Goal: Information Seeking & Learning: Learn about a topic

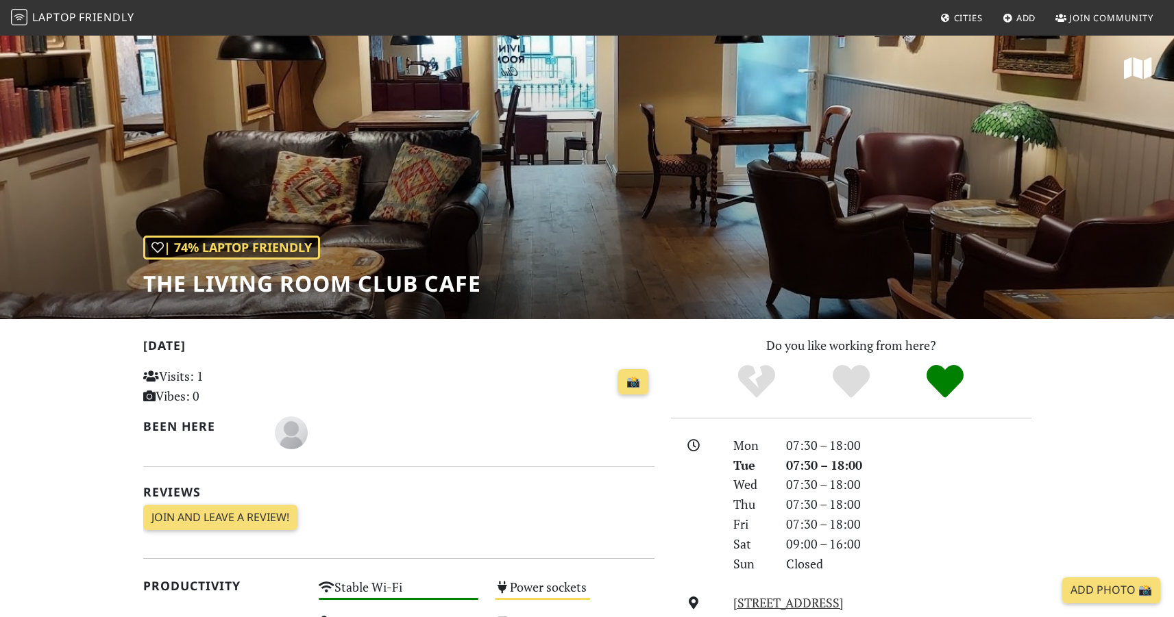
click at [103, 20] on span "Friendly" at bounding box center [106, 17] width 55 height 15
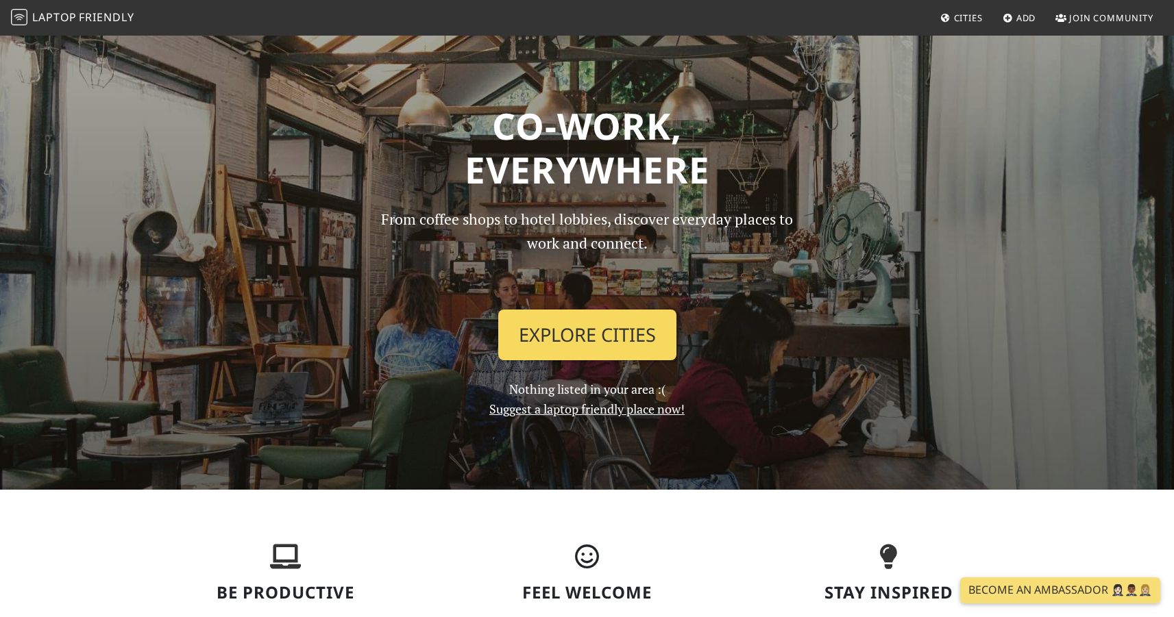
click at [572, 339] on link "Explore Cities" at bounding box center [587, 335] width 178 height 51
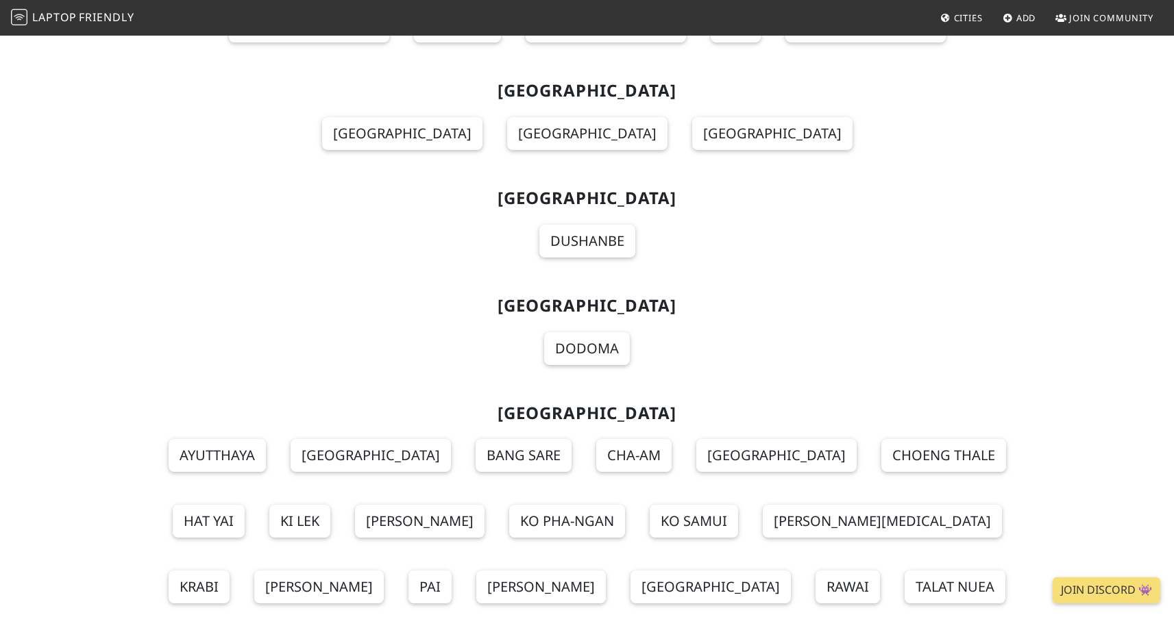
scroll to position [15066, 0]
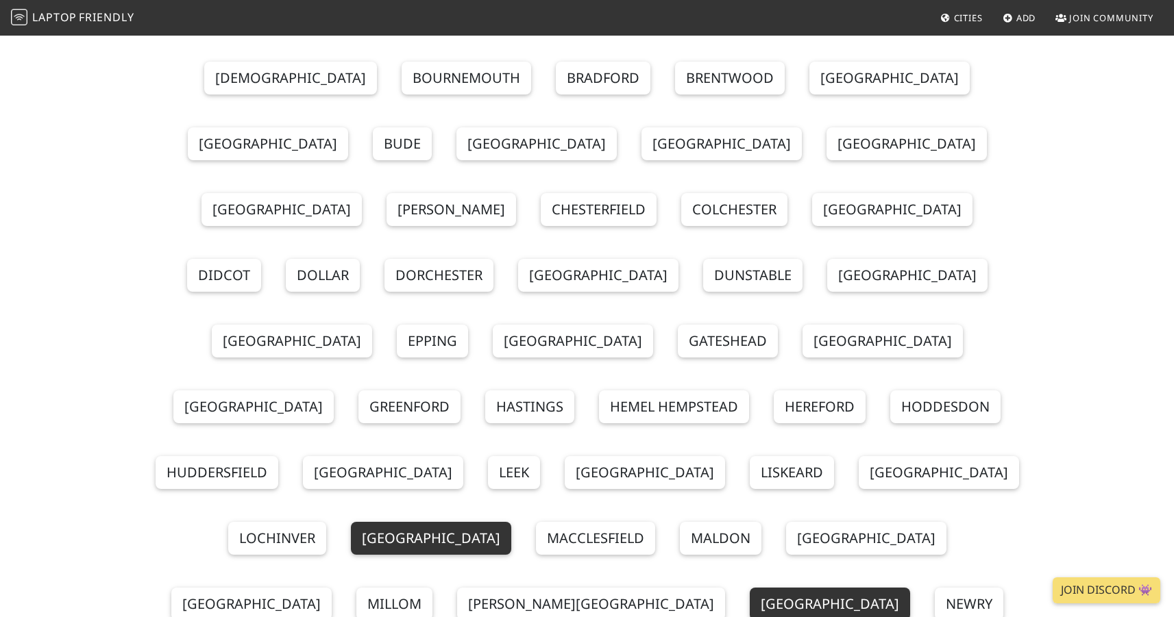
scroll to position [17195, 0]
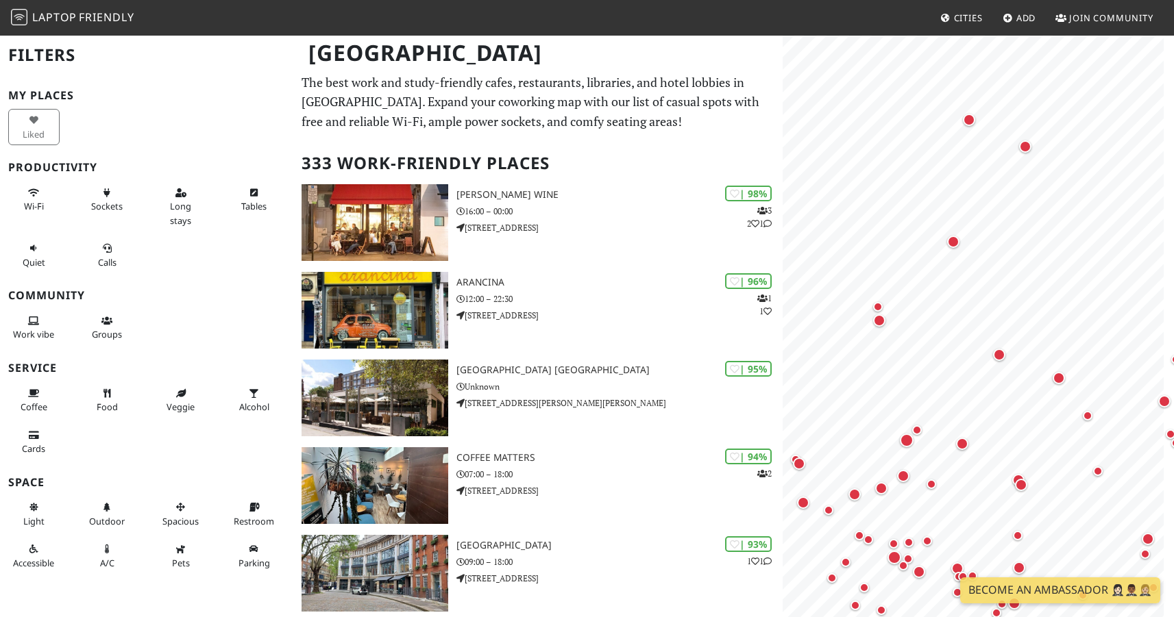
click at [953, 245] on div "Map marker" at bounding box center [953, 242] width 12 height 12
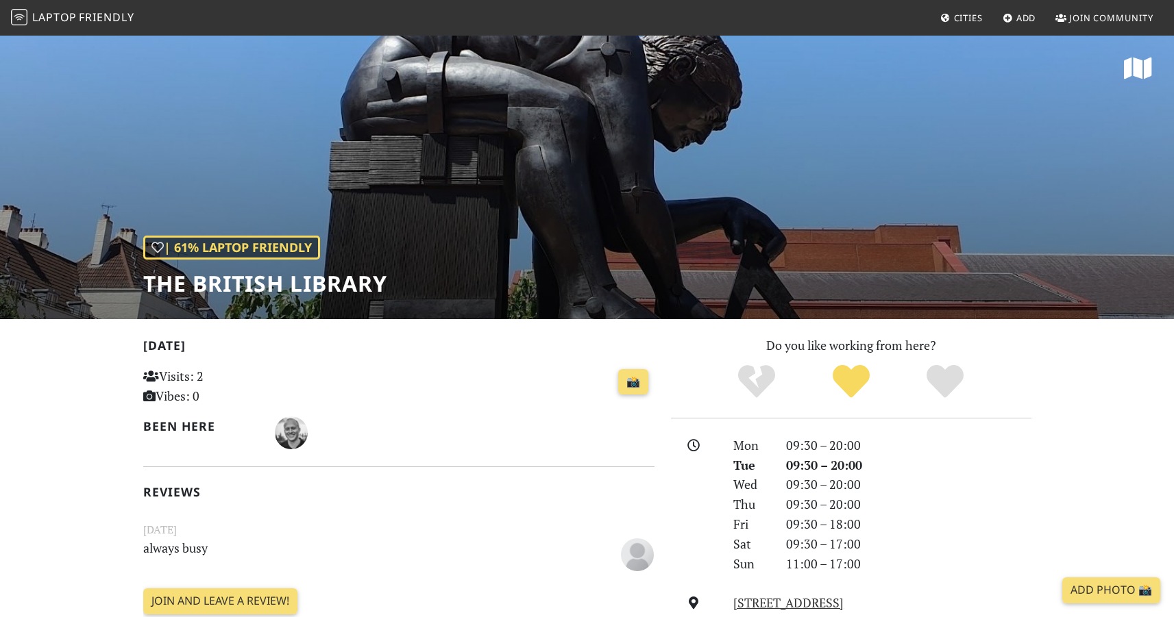
click at [305, 274] on h1 "The British Library" at bounding box center [265, 284] width 244 height 26
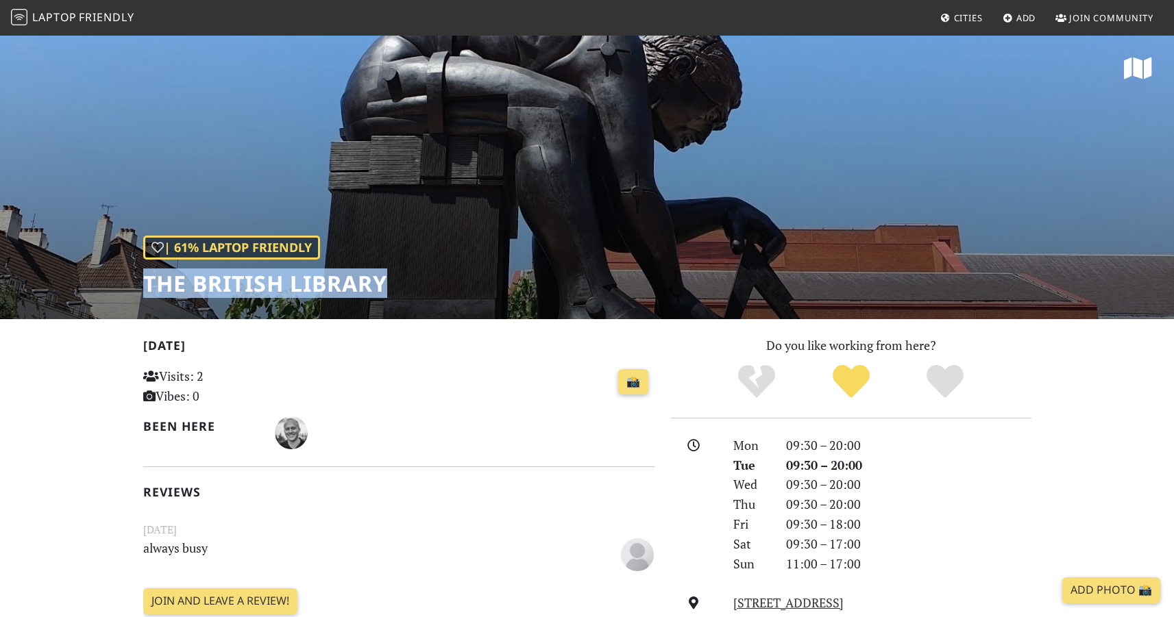
click at [305, 274] on h1 "The British Library" at bounding box center [265, 284] width 244 height 26
copy div "The British Library"
